Goal: Information Seeking & Learning: Find specific fact

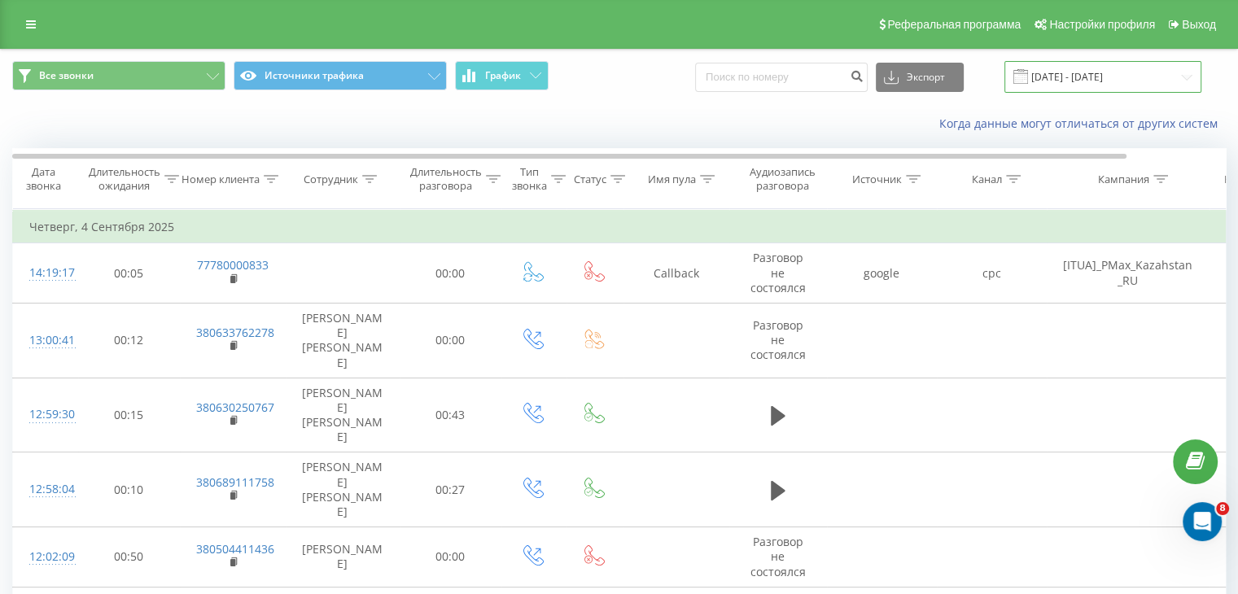
click at [1119, 82] on input "[DATE] - [DATE]" at bounding box center [1102, 77] width 197 height 32
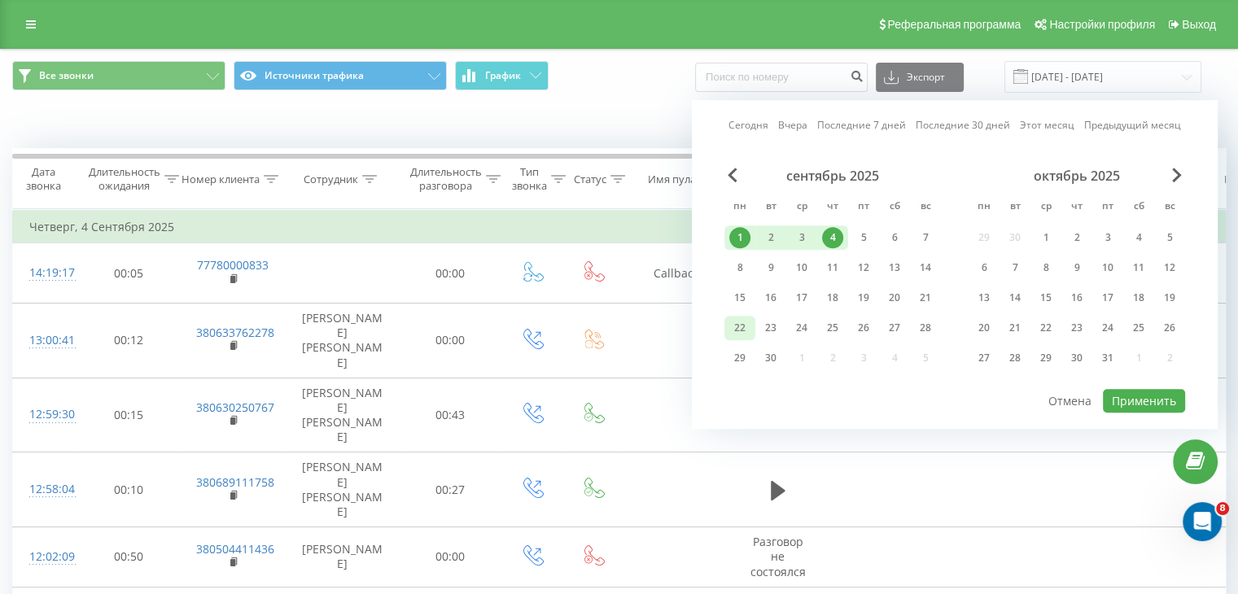
click at [735, 330] on div "22" at bounding box center [739, 327] width 21 height 21
click at [734, 330] on div "22" at bounding box center [739, 327] width 21 height 21
drag, startPoint x: 738, startPoint y: 242, endPoint x: 734, endPoint y: 307, distance: 65.2
click at [738, 242] on div "1" at bounding box center [739, 237] width 21 height 21
click at [733, 326] on div "22" at bounding box center [739, 327] width 21 height 21
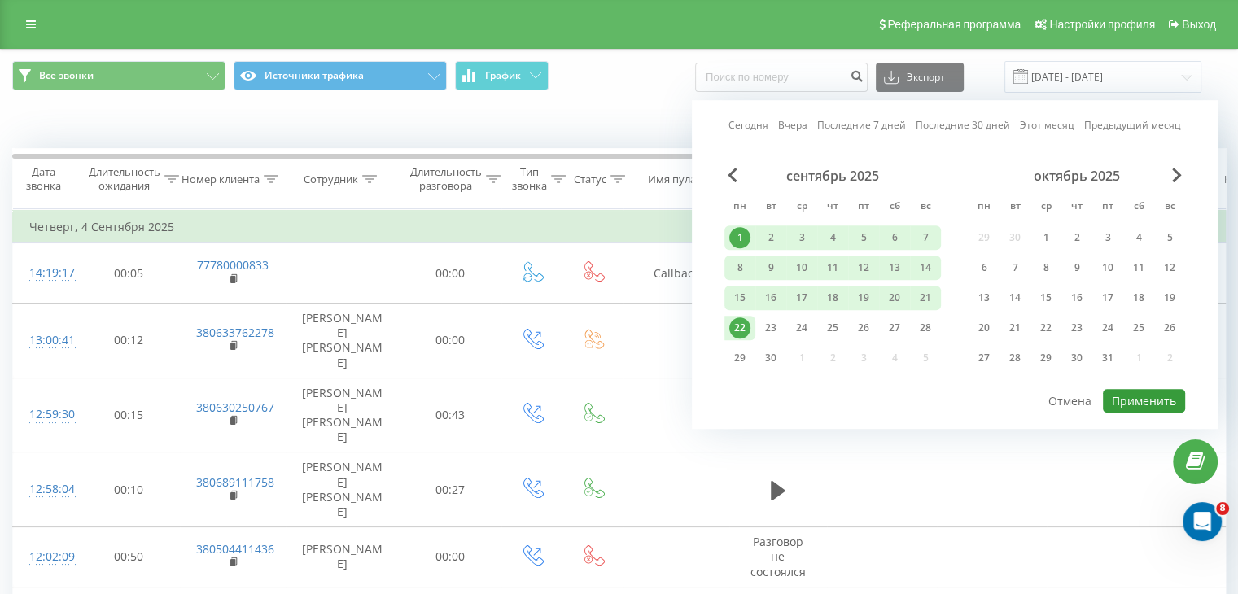
click at [1147, 395] on button "Применить" at bounding box center [1144, 401] width 82 height 24
type input "[DATE] - [DATE]"
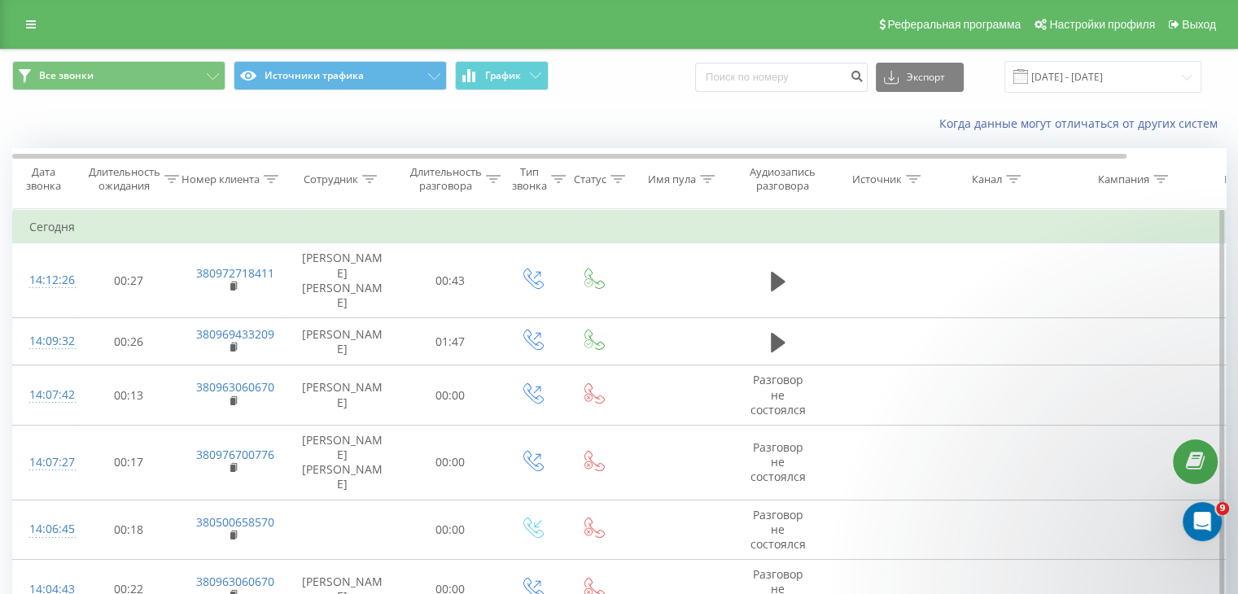
drag, startPoint x: 270, startPoint y: 176, endPoint x: 238, endPoint y: 226, distance: 60.0
click at [270, 176] on icon at bounding box center [271, 179] width 15 height 8
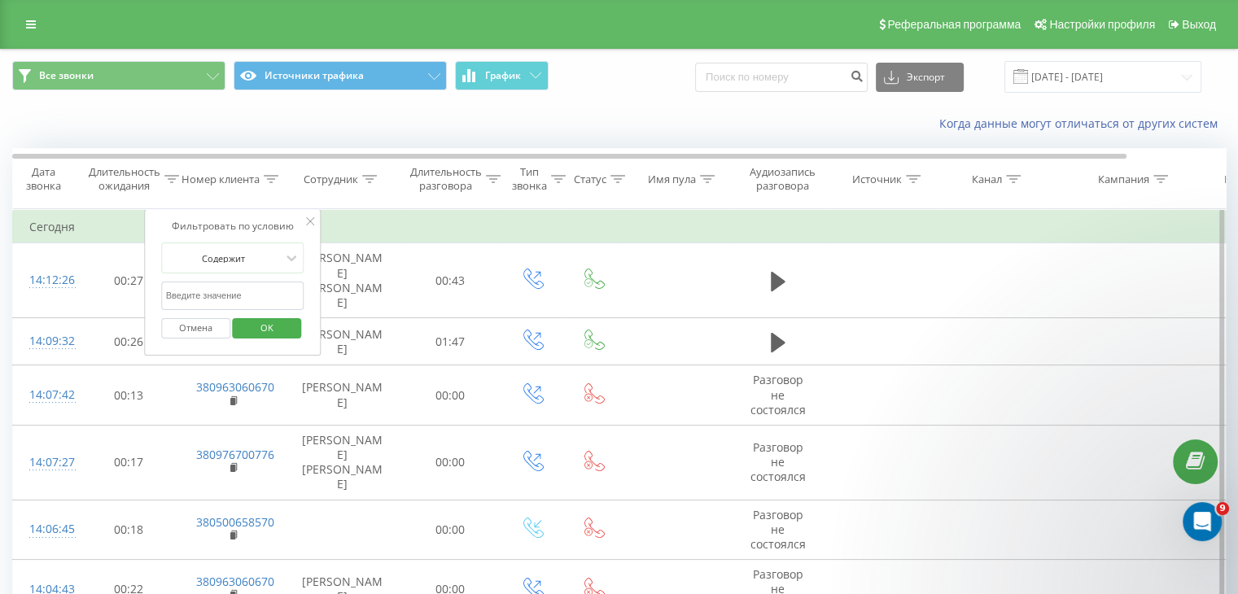
click at [212, 292] on input "text" at bounding box center [232, 296] width 143 height 28
paste input "380673137615"
type input "380673137615"
click at [293, 330] on button "OK" at bounding box center [267, 328] width 69 height 20
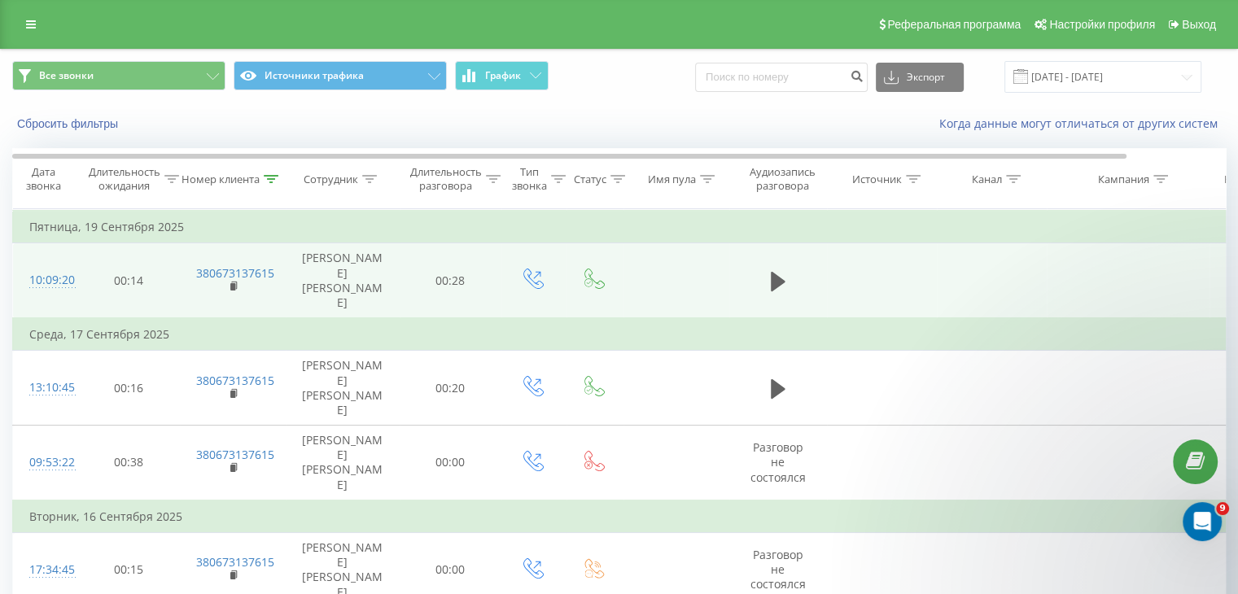
click at [763, 264] on td at bounding box center [778, 280] width 98 height 75
click at [783, 271] on icon at bounding box center [778, 281] width 15 height 23
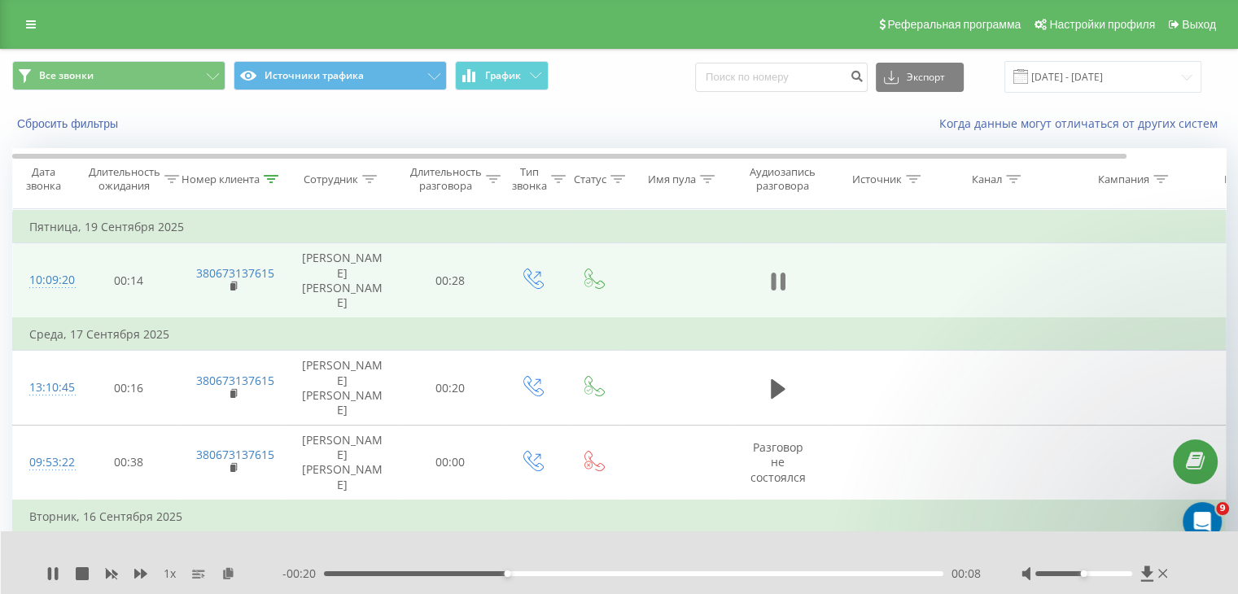
click at [775, 270] on icon at bounding box center [778, 281] width 15 height 23
click at [42, 578] on div "1 x - 00:20 00:08 00:08" at bounding box center [620, 562] width 1238 height 63
click at [46, 576] on div "1 x - 00:20 00:08 00:08" at bounding box center [620, 562] width 1238 height 63
click at [50, 574] on icon at bounding box center [53, 573] width 10 height 13
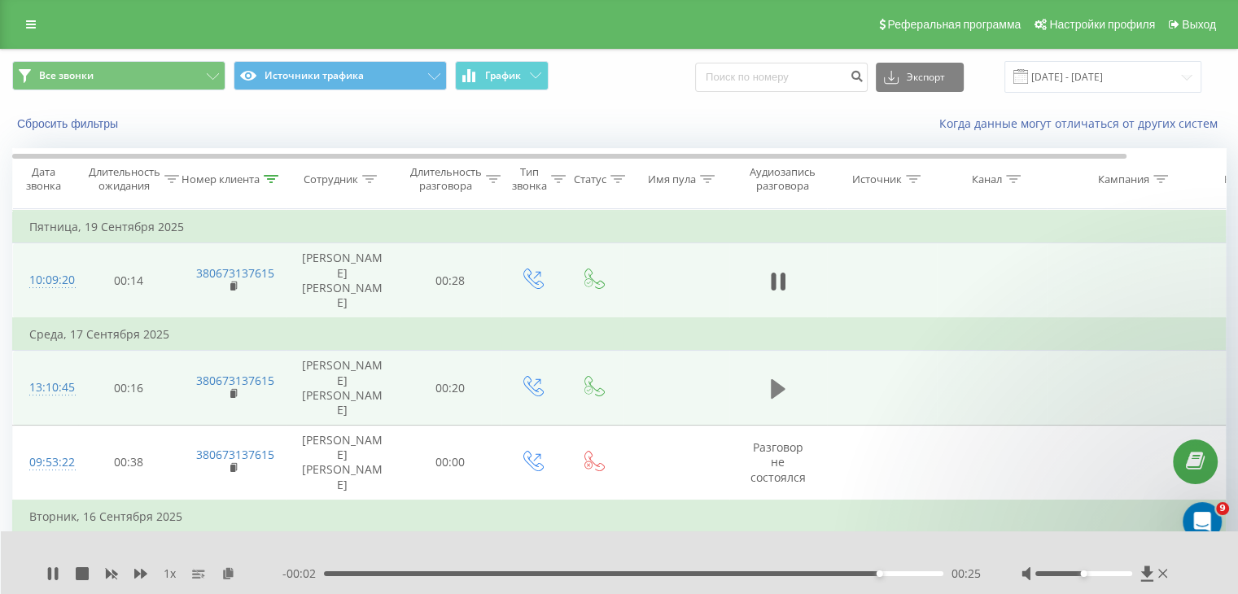
click at [768, 377] on button at bounding box center [778, 389] width 24 height 24
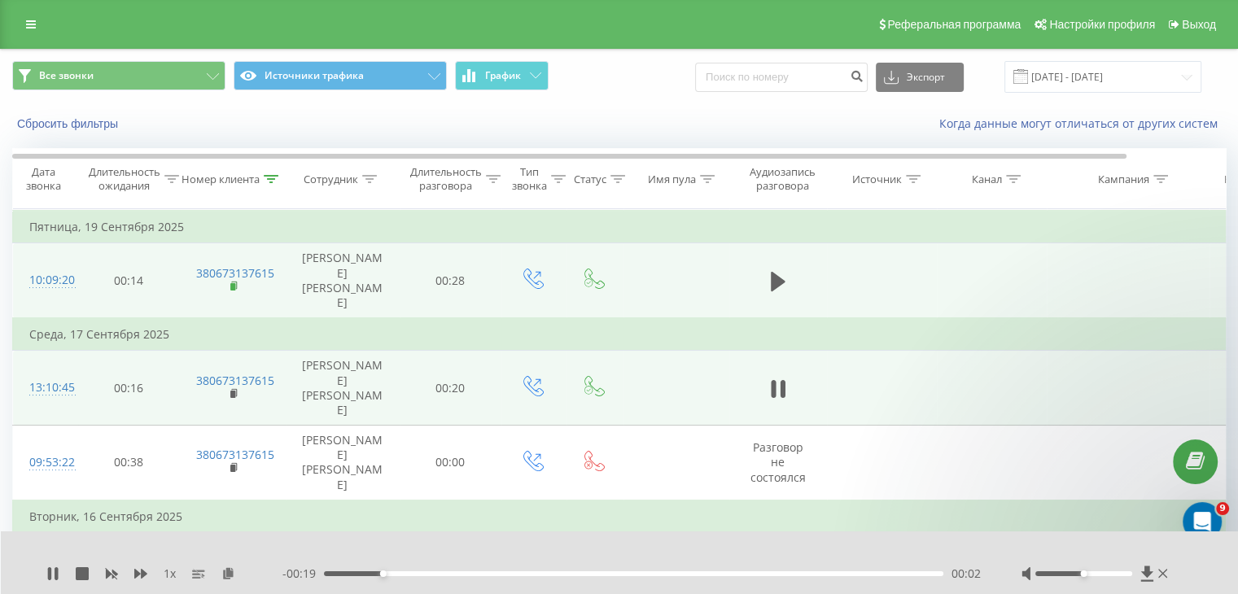
click at [230, 283] on rect at bounding box center [232, 286] width 5 height 7
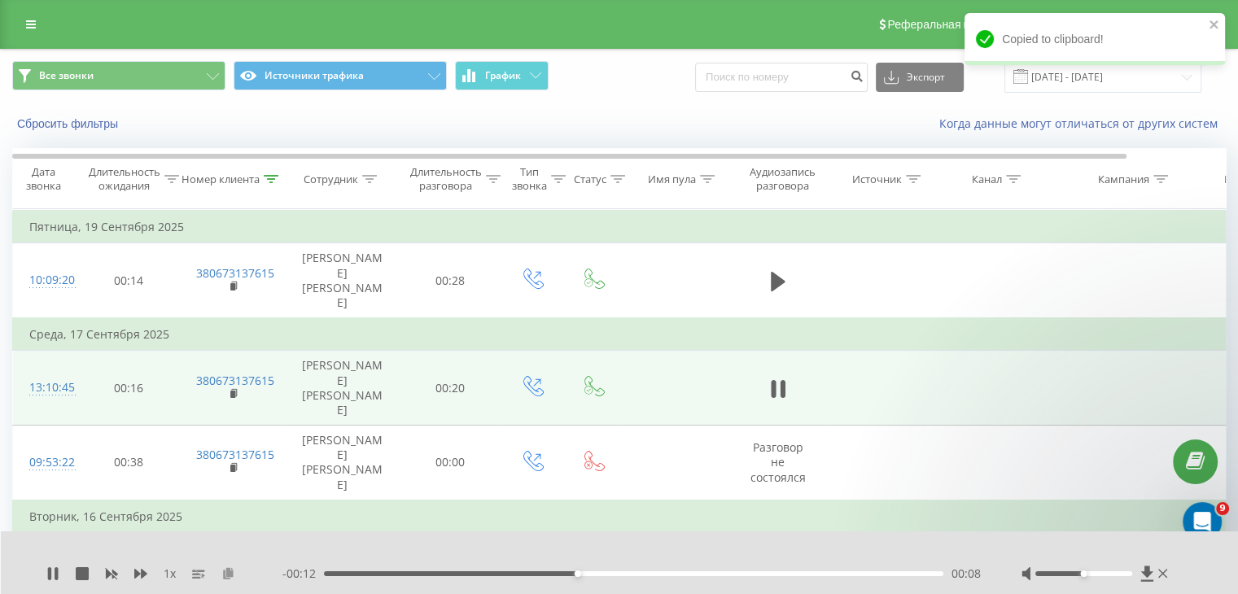
click at [225, 575] on icon at bounding box center [228, 572] width 14 height 11
drag, startPoint x: 55, startPoint y: 574, endPoint x: 214, endPoint y: 592, distance: 159.7
click at [55, 573] on icon at bounding box center [56, 573] width 3 height 13
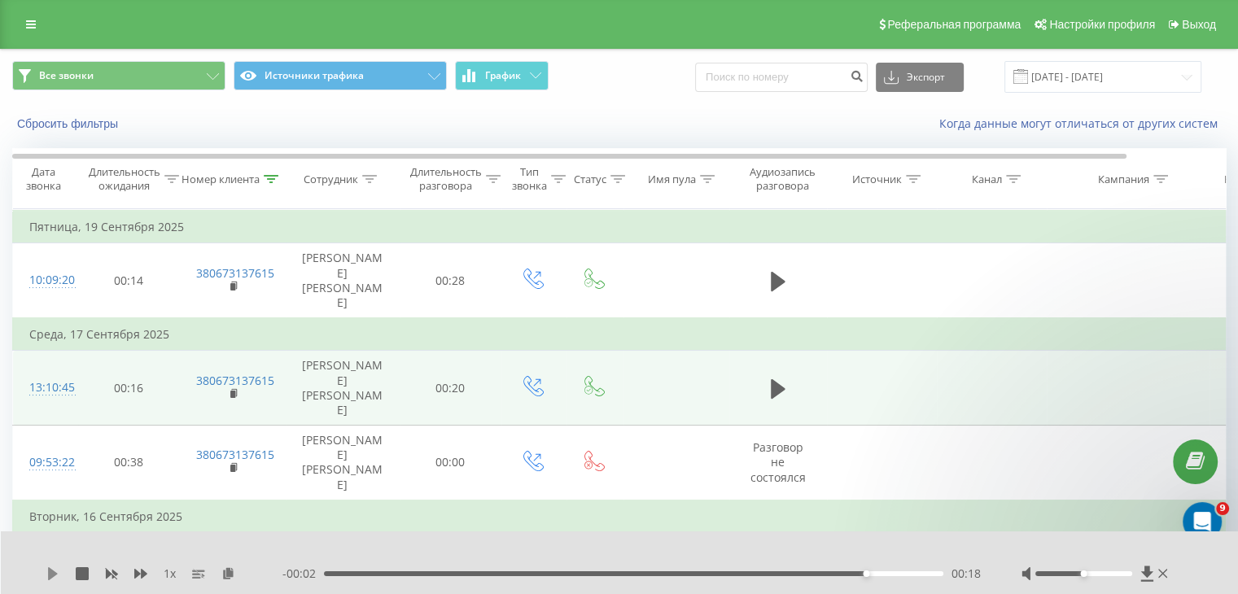
click at [55, 573] on icon at bounding box center [53, 573] width 10 height 13
click at [714, 574] on div "00:13" at bounding box center [633, 573] width 619 height 5
click at [777, 272] on icon at bounding box center [778, 282] width 15 height 20
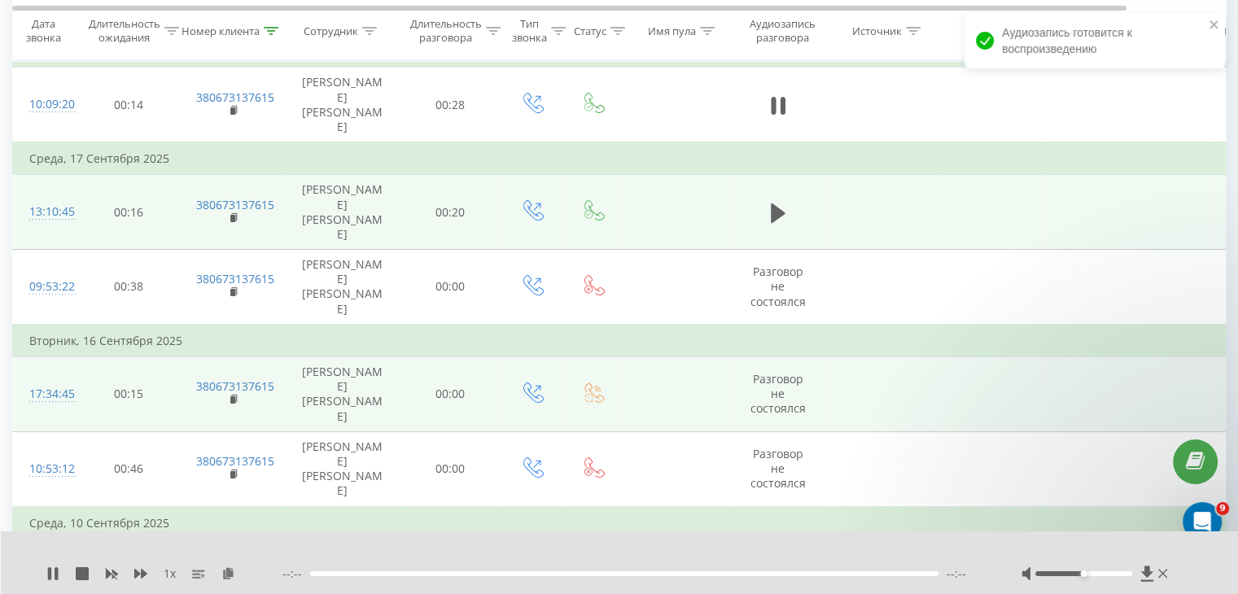
scroll to position [190, 0]
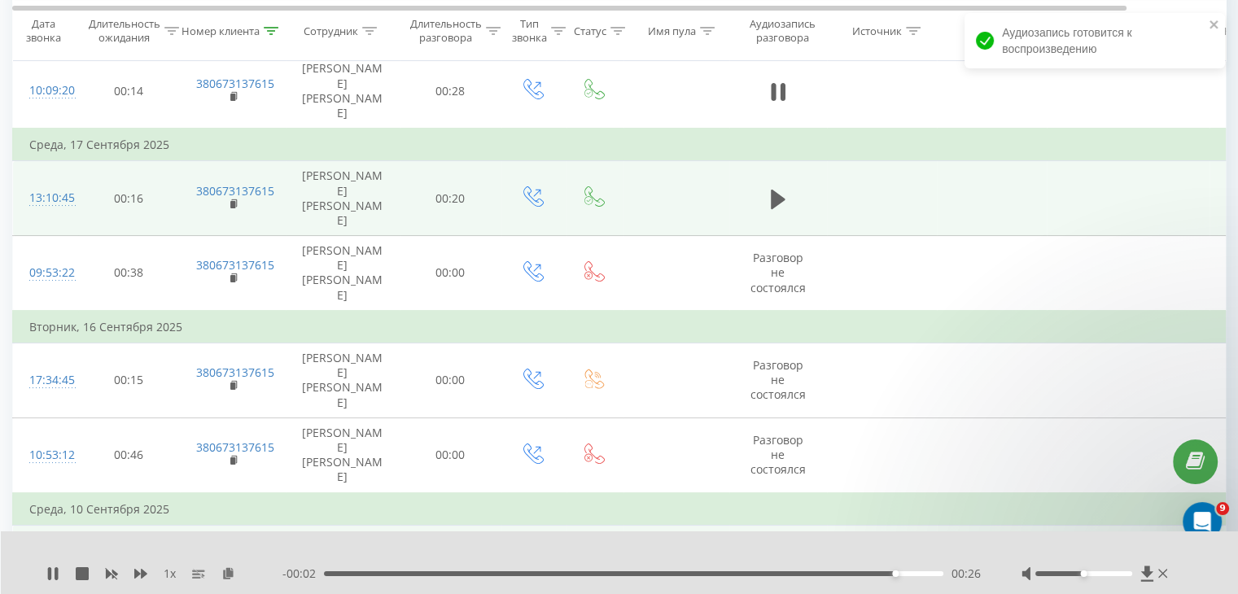
click at [780, 552] on icon at bounding box center [778, 563] width 15 height 23
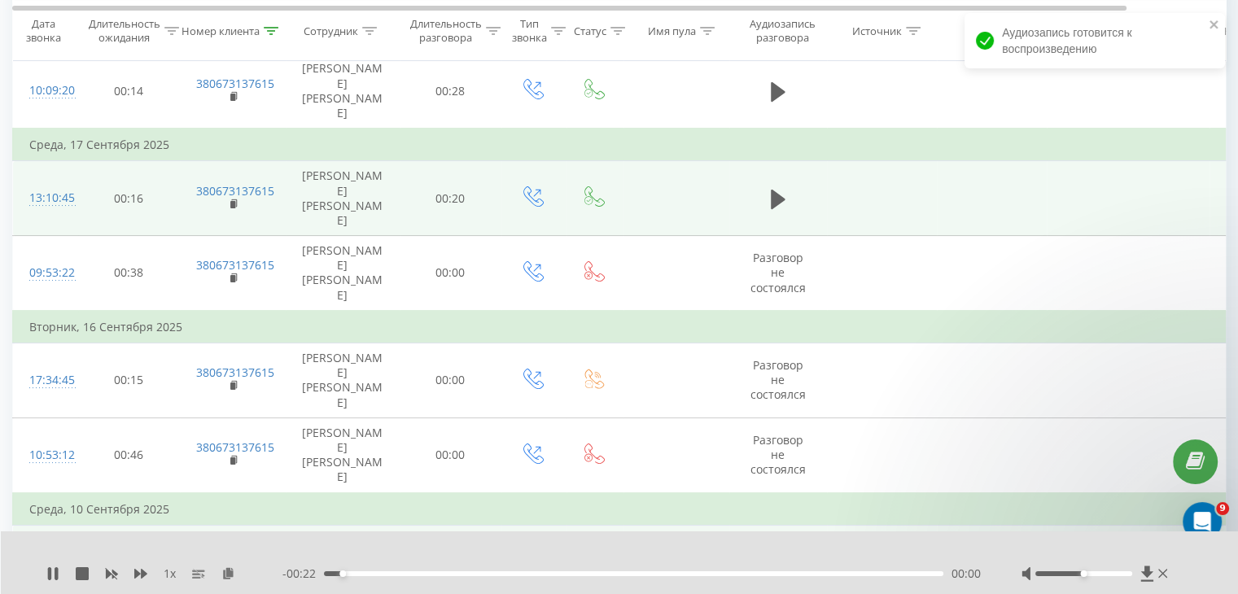
click at [742, 571] on div "00:00" at bounding box center [633, 573] width 619 height 5
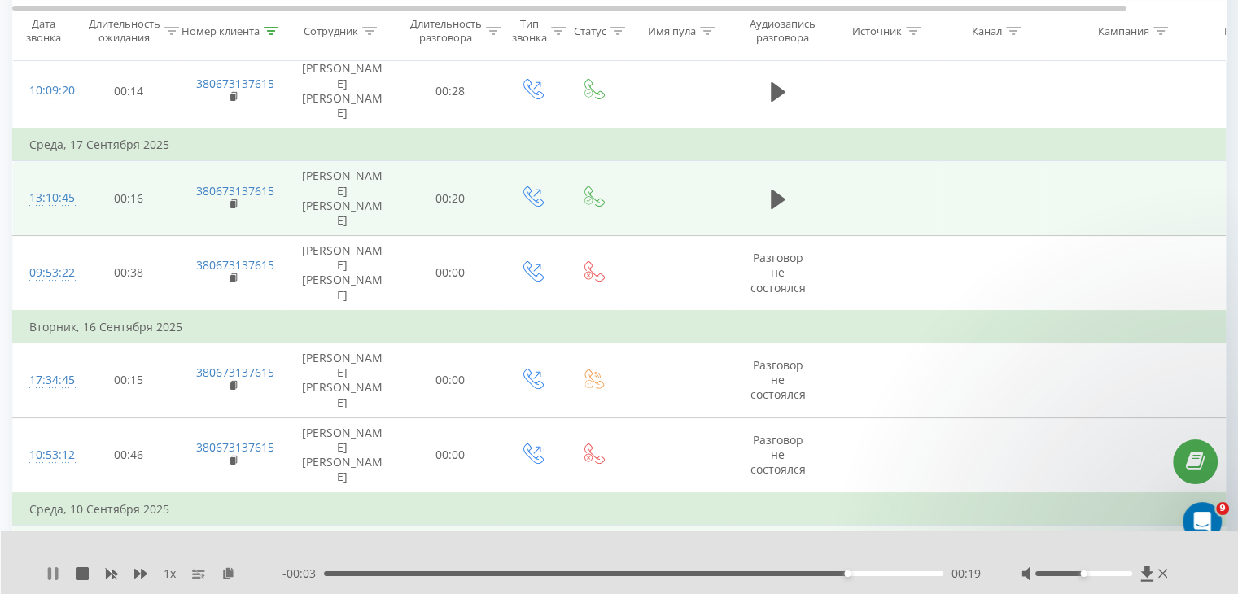
click at [49, 571] on icon at bounding box center [49, 573] width 3 height 13
click at [49, 571] on icon at bounding box center [53, 573] width 10 height 13
click at [49, 571] on icon at bounding box center [49, 573] width 3 height 13
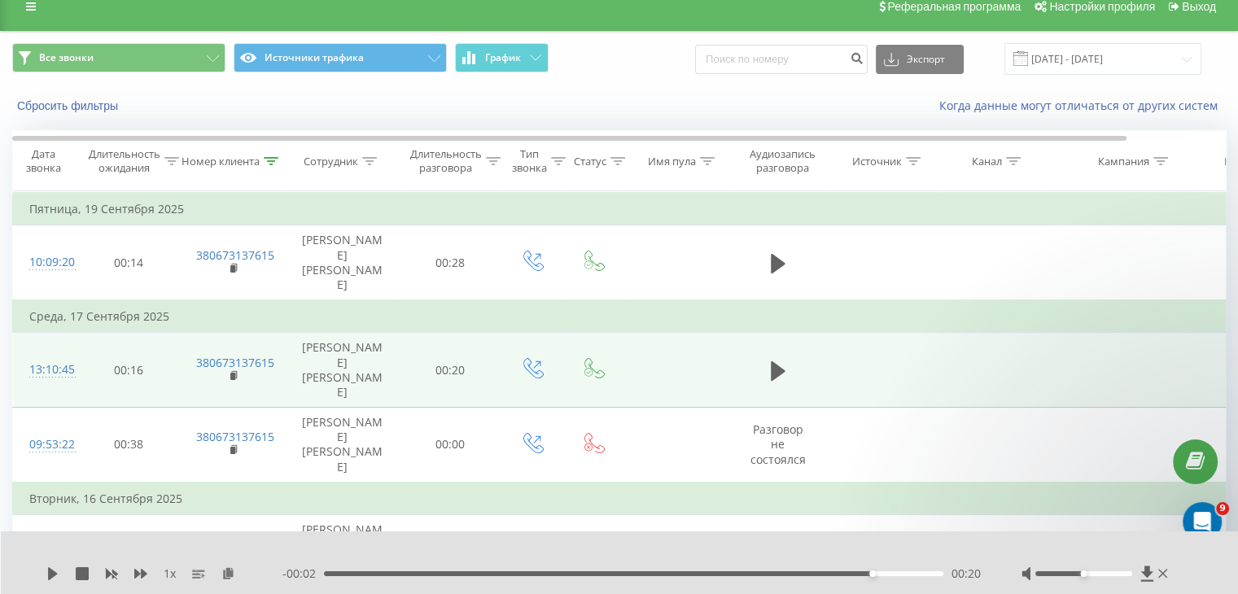
scroll to position [0, 0]
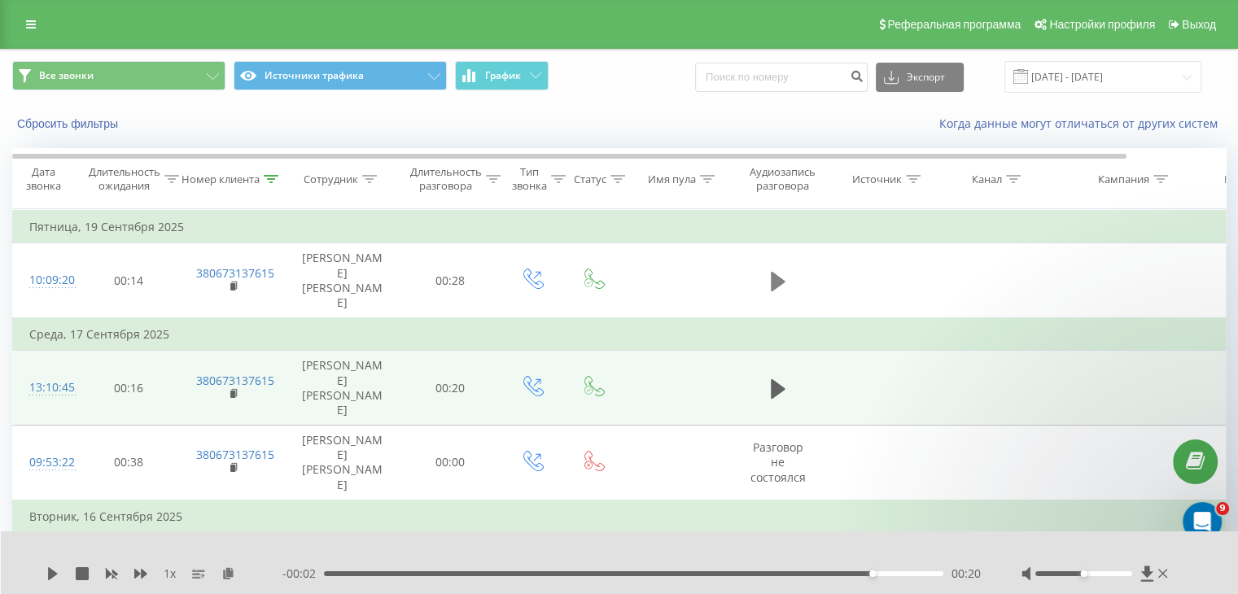
click at [779, 270] on icon at bounding box center [778, 281] width 15 height 23
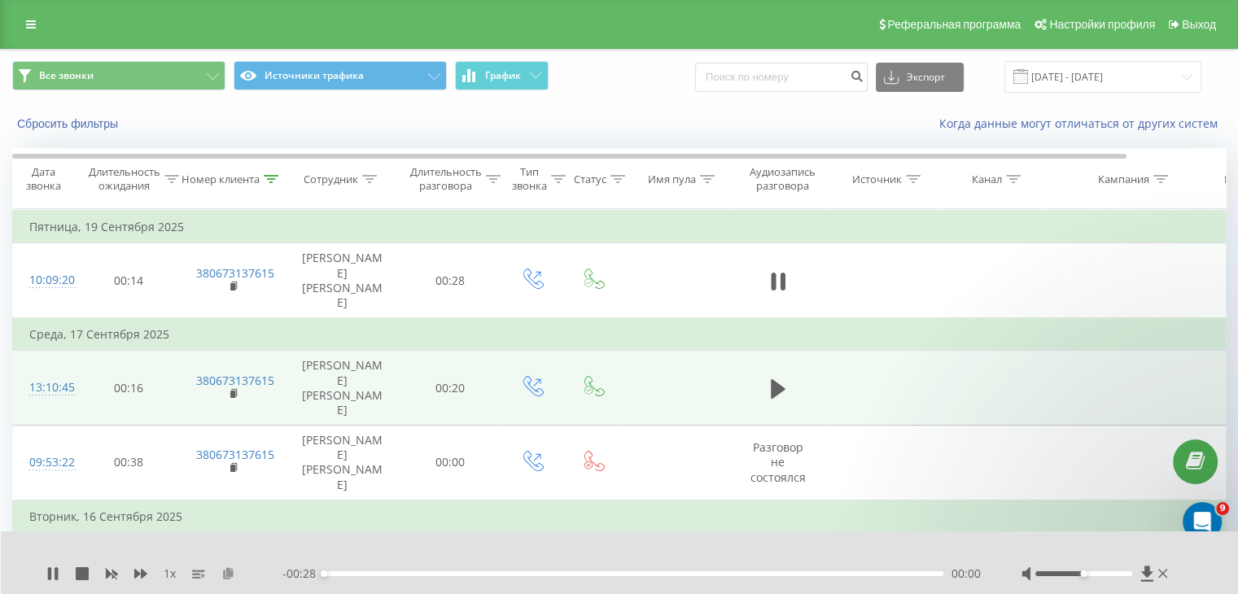
click at [227, 570] on icon at bounding box center [228, 572] width 14 height 11
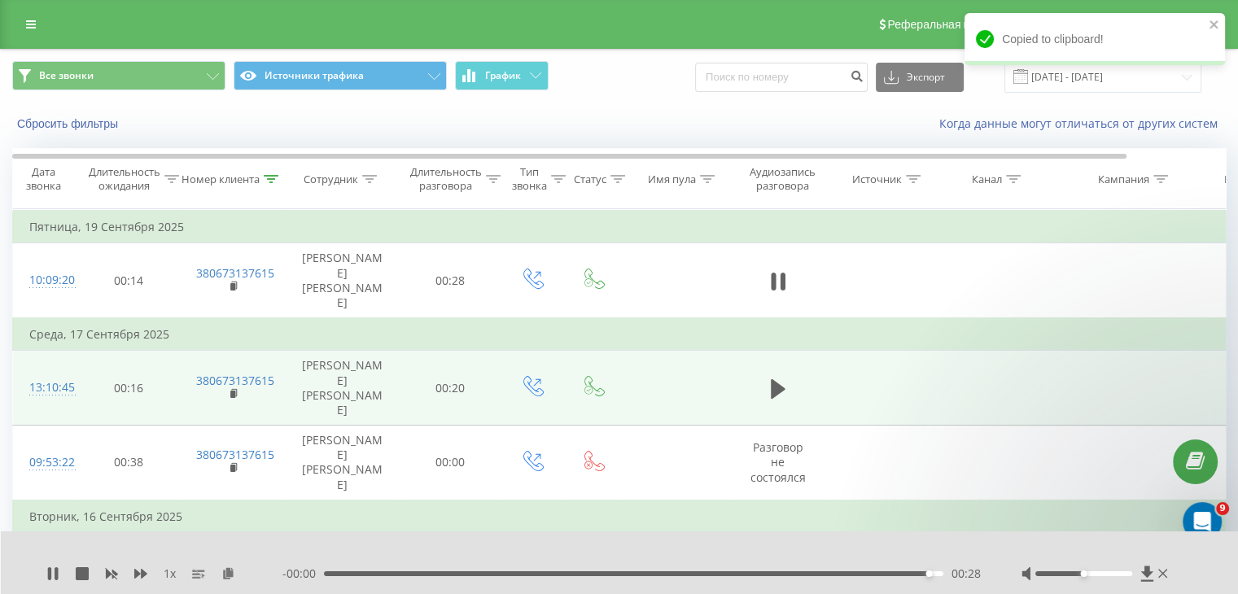
click at [434, 574] on div "00:28" at bounding box center [633, 573] width 619 height 5
click at [650, 571] on div "00:15" at bounding box center [633, 573] width 619 height 5
